Goal: Find specific page/section: Find specific page/section

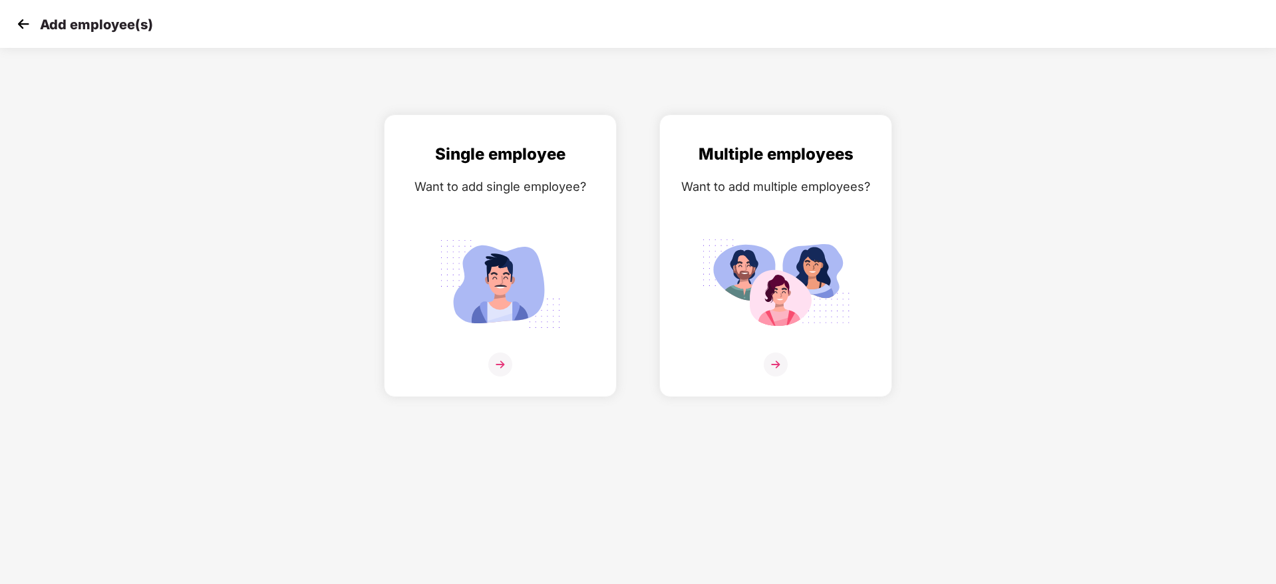
click at [28, 17] on img at bounding box center [23, 24] width 20 height 20
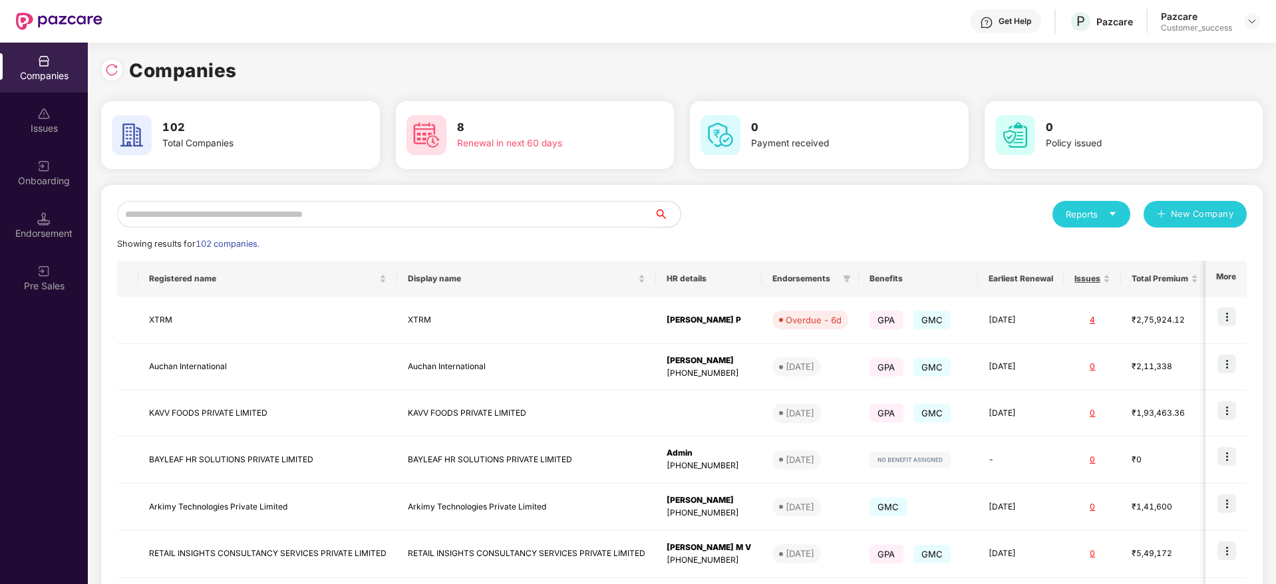
click at [245, 215] on input "text" at bounding box center [385, 214] width 537 height 27
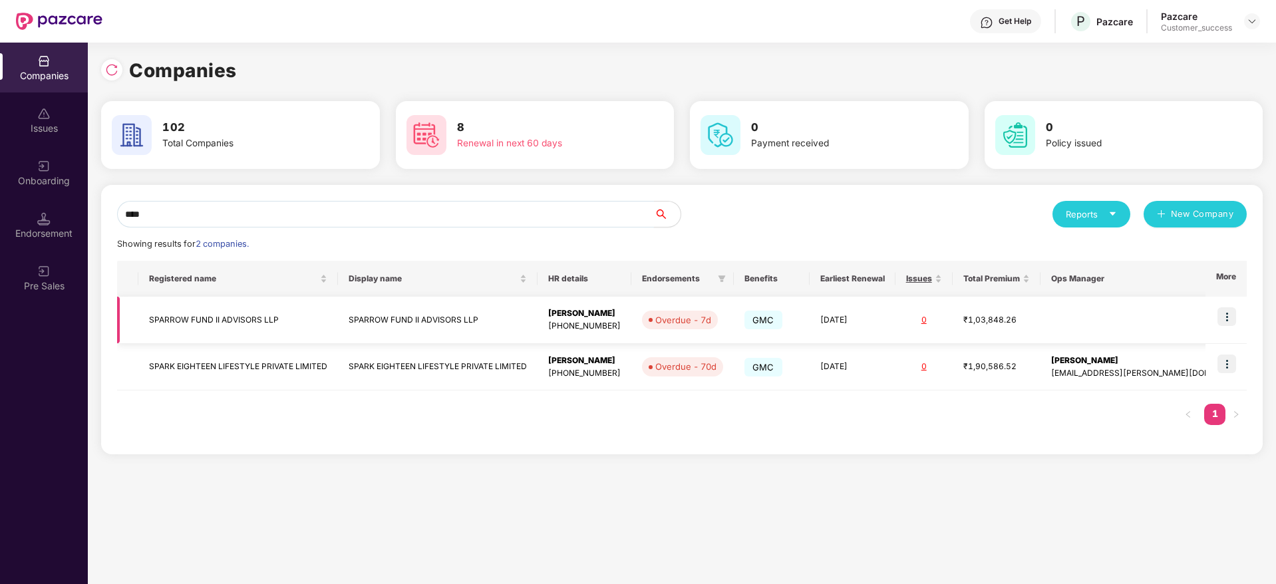
type input "****"
click at [1227, 327] on td at bounding box center [1225, 320] width 41 height 47
click at [1226, 311] on img at bounding box center [1226, 316] width 19 height 19
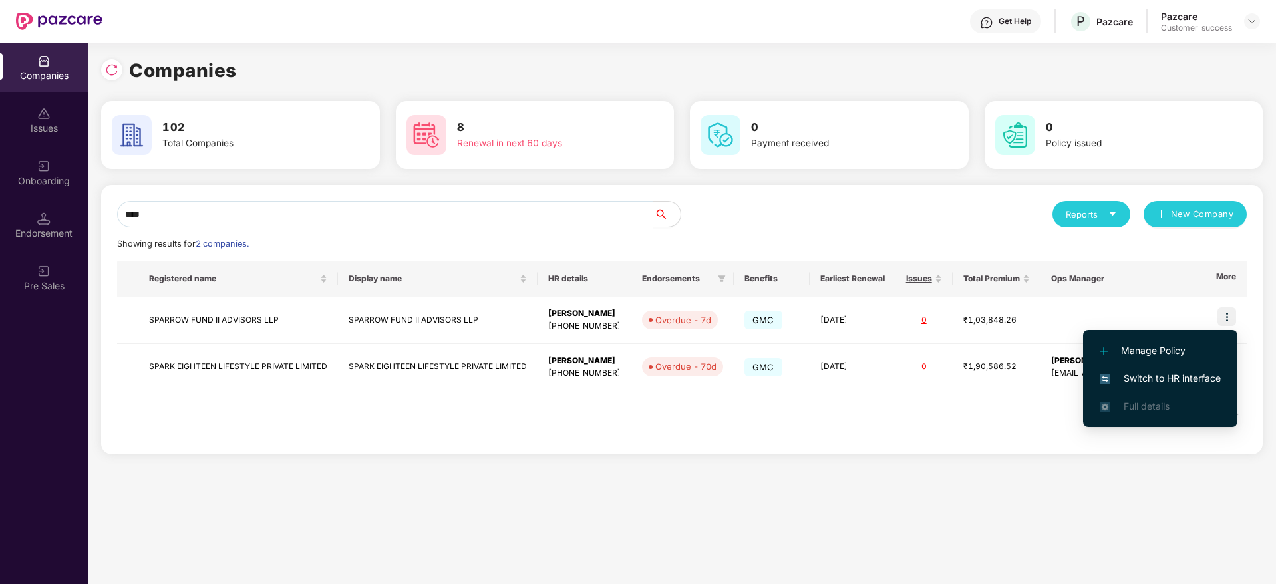
click at [1187, 378] on span "Switch to HR interface" at bounding box center [1160, 378] width 121 height 15
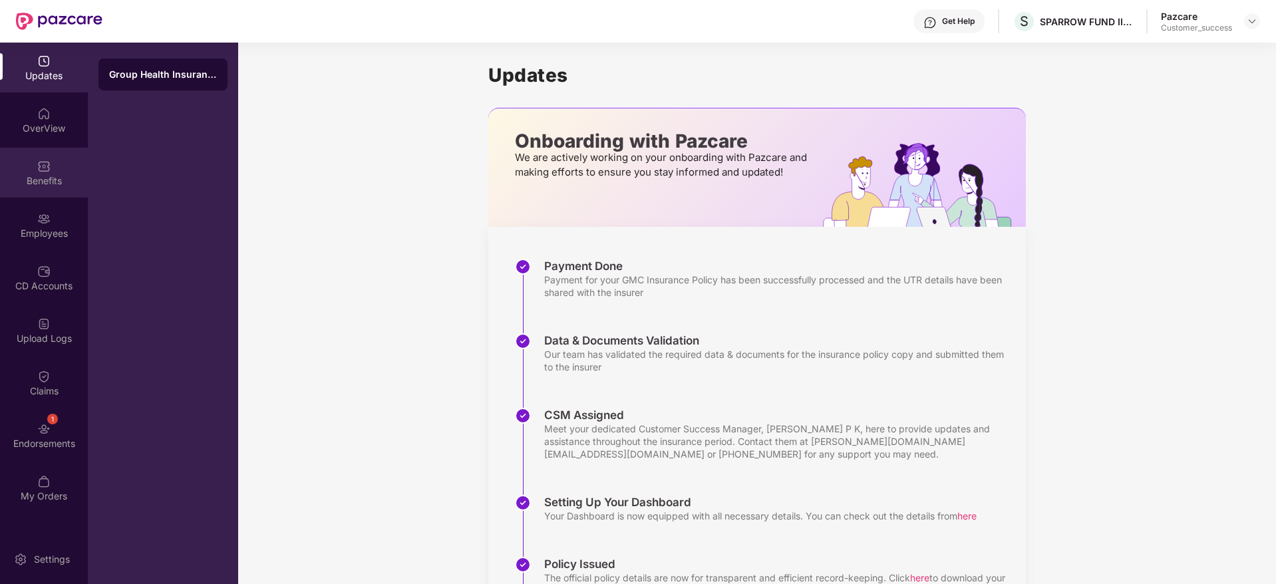
click at [52, 192] on div "Benefits" at bounding box center [44, 173] width 88 height 50
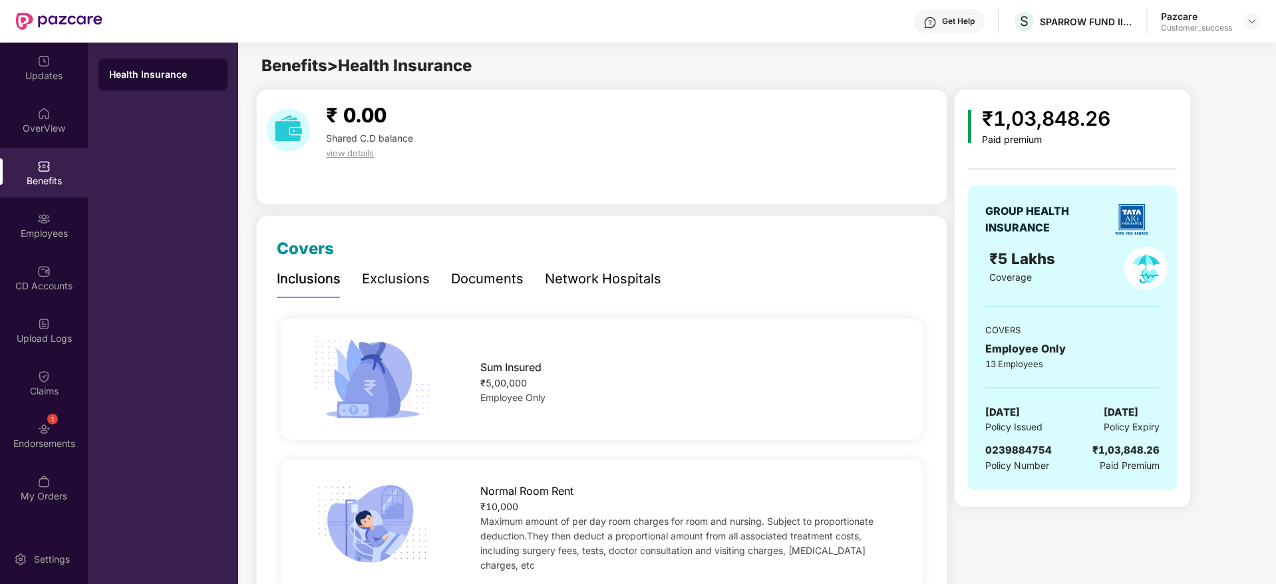
click at [495, 279] on div "Documents" at bounding box center [487, 279] width 73 height 21
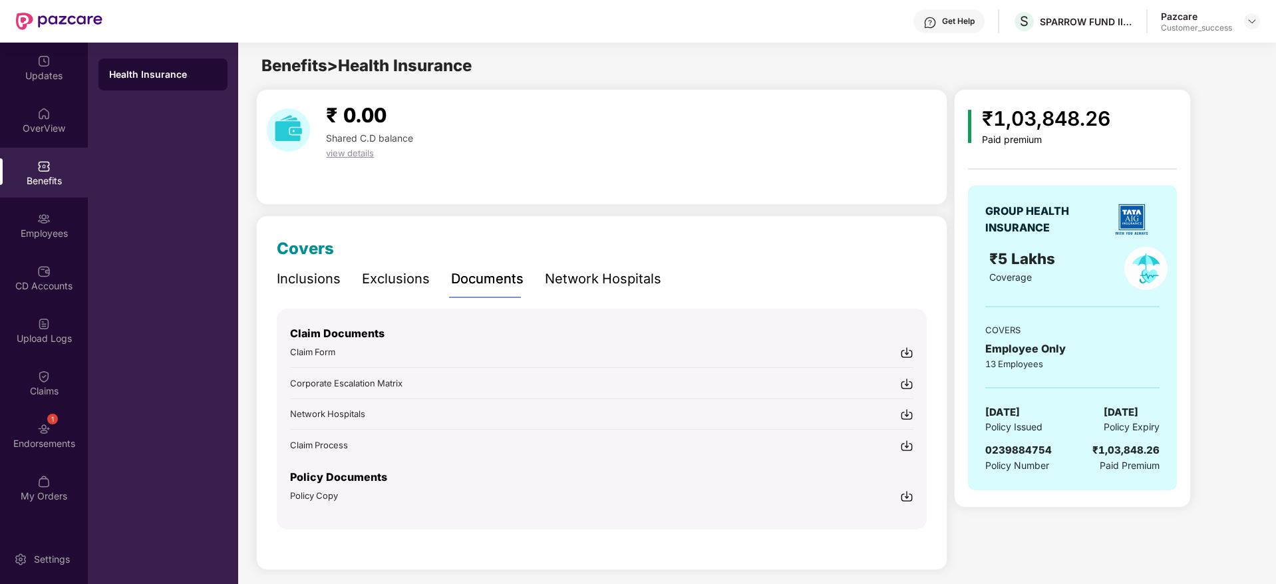
click at [321, 503] on div "Claim Documents Claim Form Corporate Escalation Matrix Network Hospitals Claim …" at bounding box center [602, 419] width 650 height 221
click at [905, 494] on img at bounding box center [906, 496] width 13 height 13
